Goal: Transaction & Acquisition: Purchase product/service

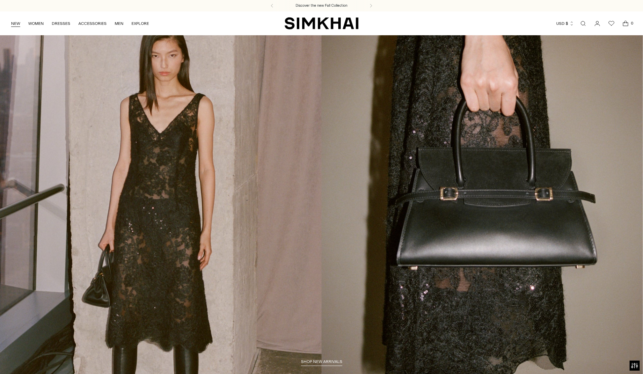
click at [14, 25] on link "NEW" at bounding box center [15, 23] width 9 height 15
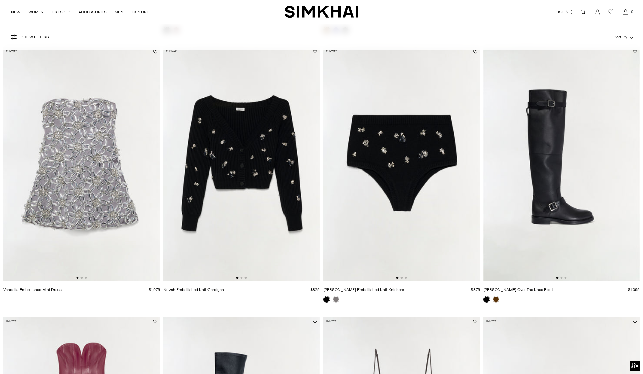
scroll to position [337, 0]
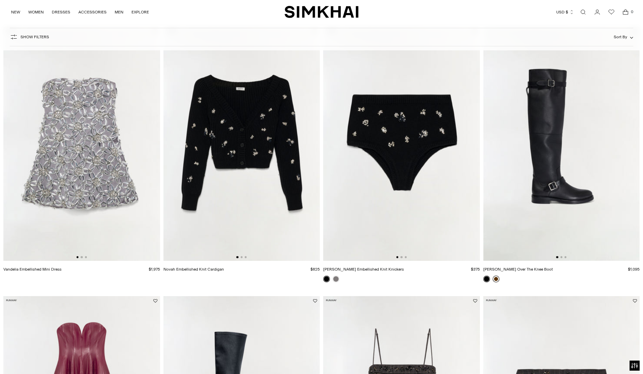
click at [496, 280] on link at bounding box center [495, 279] width 7 height 7
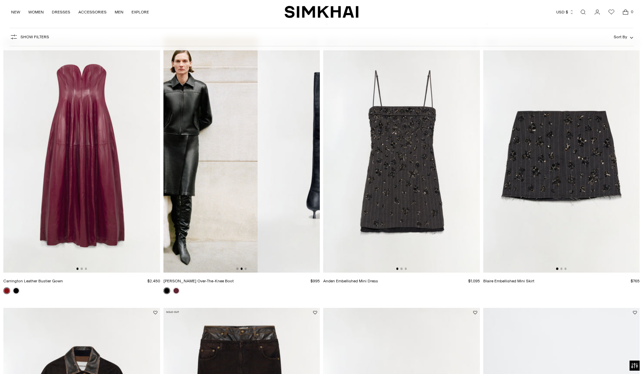
scroll to position [0, 313]
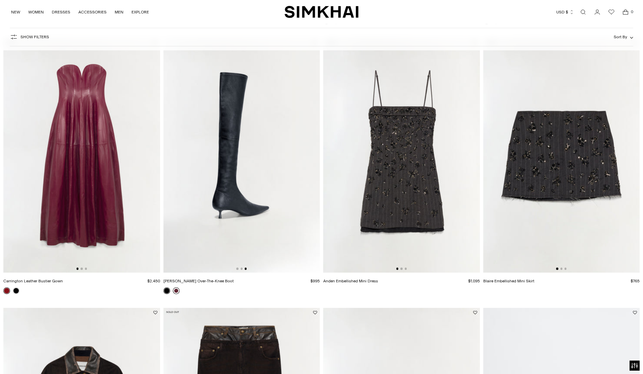
click at [175, 291] on link at bounding box center [176, 291] width 7 height 7
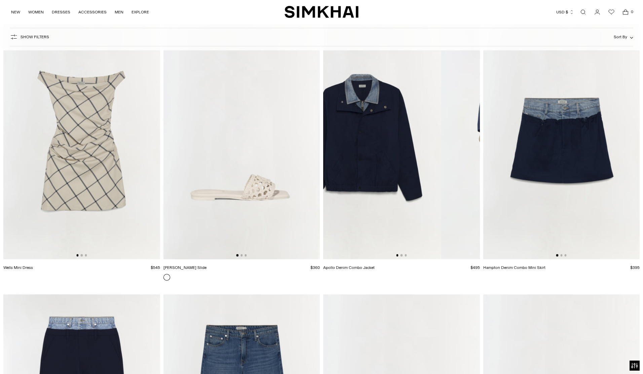
scroll to position [0, 10]
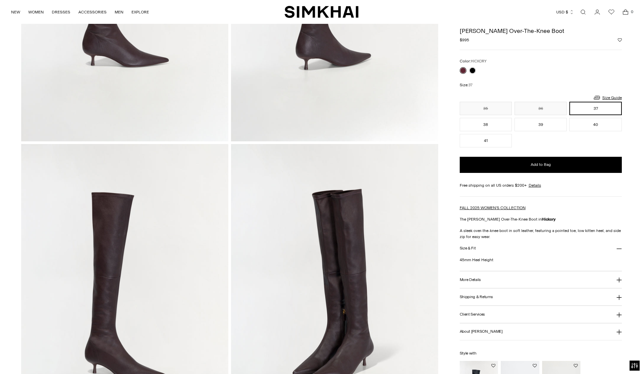
scroll to position [215, 0]
